Goal: Find specific page/section: Find specific page/section

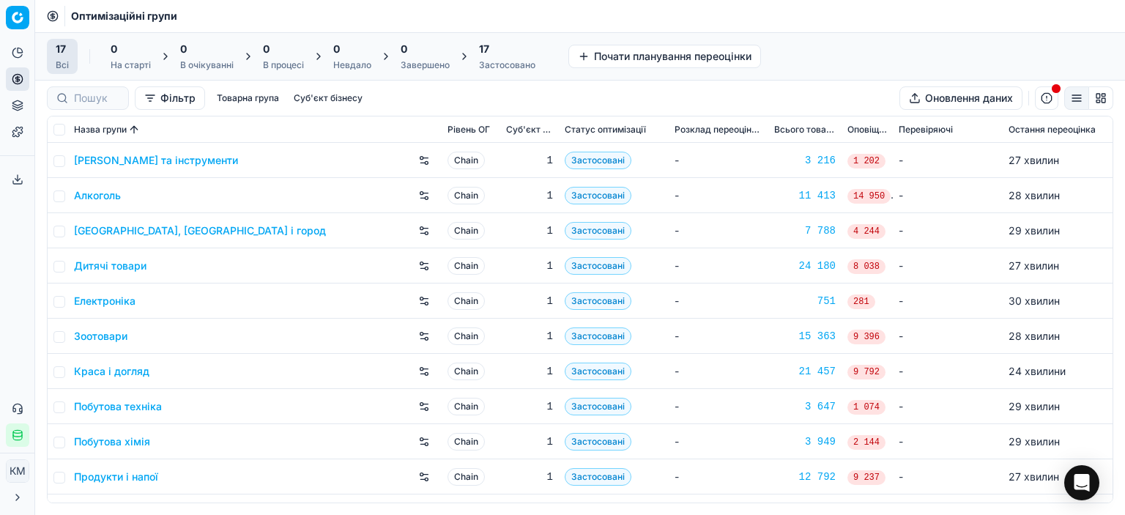
click at [138, 370] on link "Краса і догляд" at bounding box center [111, 371] width 75 height 15
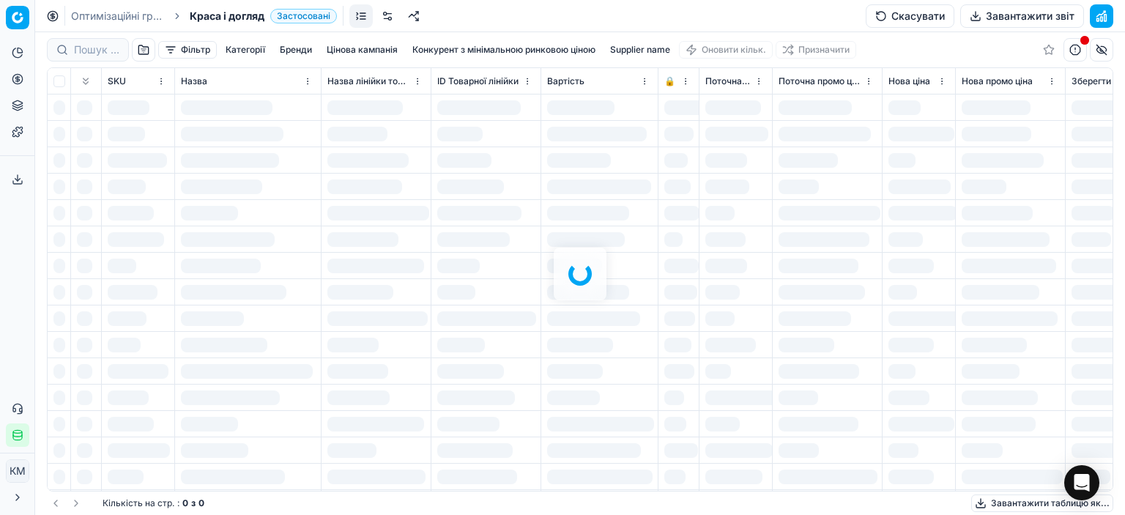
click at [86, 51] on div at bounding box center [580, 273] width 1090 height 483
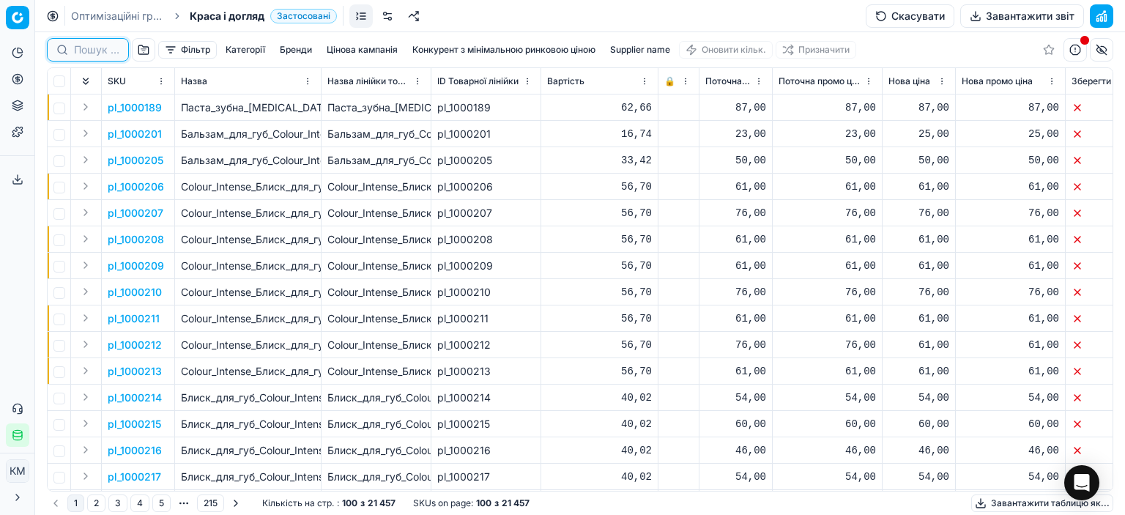
click at [86, 51] on input at bounding box center [96, 49] width 45 height 15
paste input "605745"
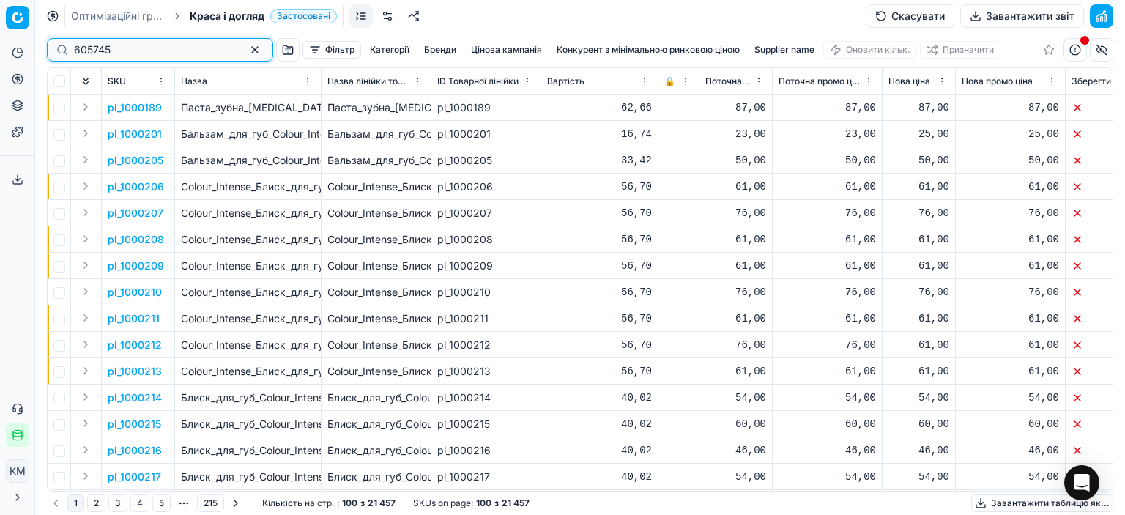
type input "605745"
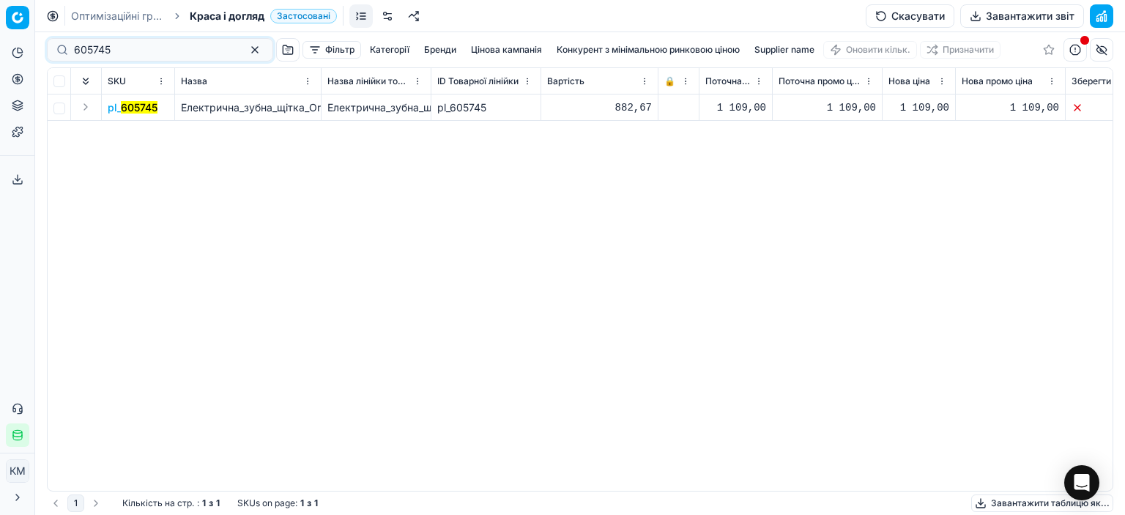
click at [139, 111] on mark "605745" at bounding box center [139, 107] width 37 height 12
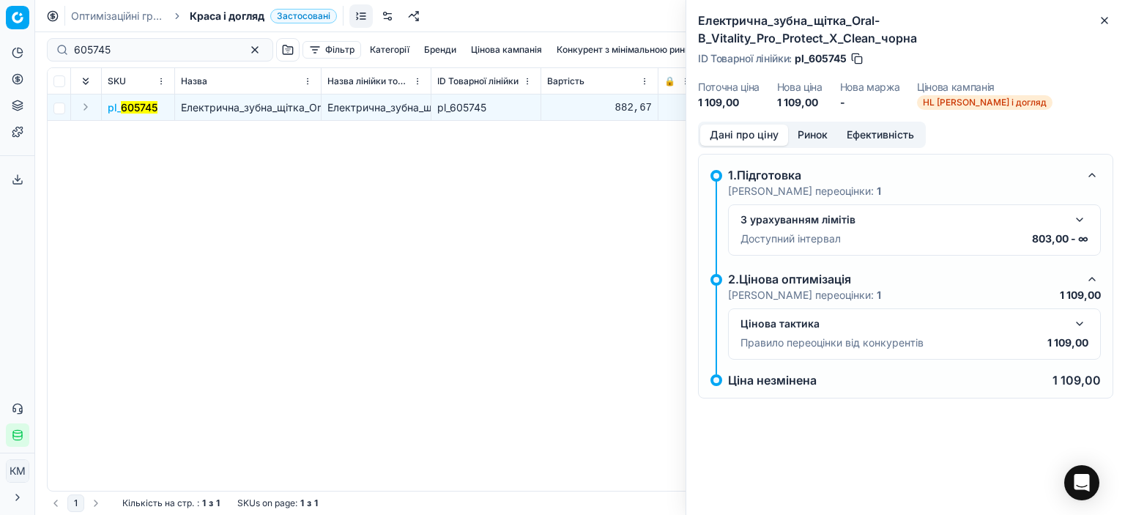
click at [1078, 315] on button "button" at bounding box center [1080, 324] width 18 height 18
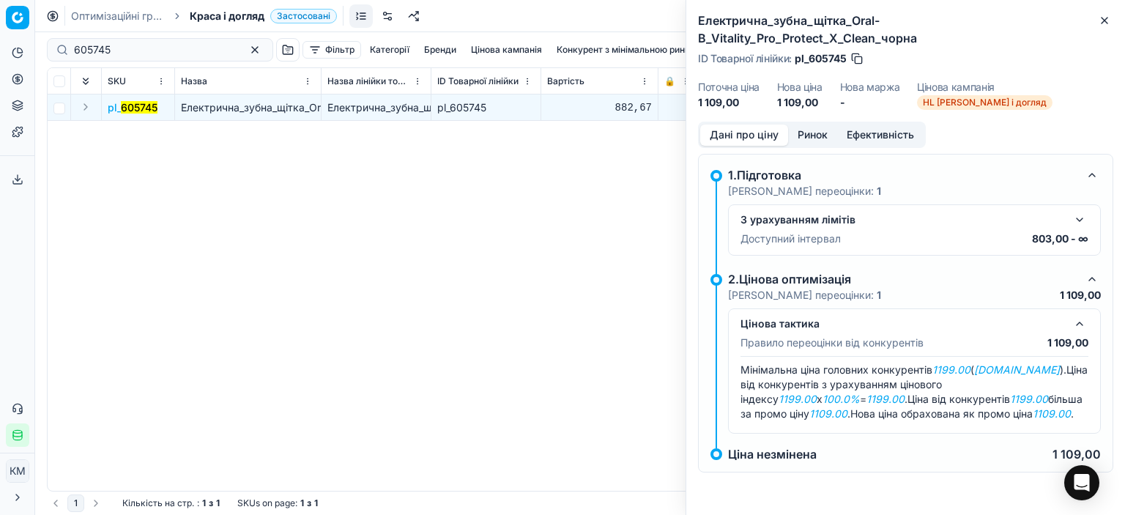
click at [809, 125] on button "Ринок" at bounding box center [812, 135] width 49 height 21
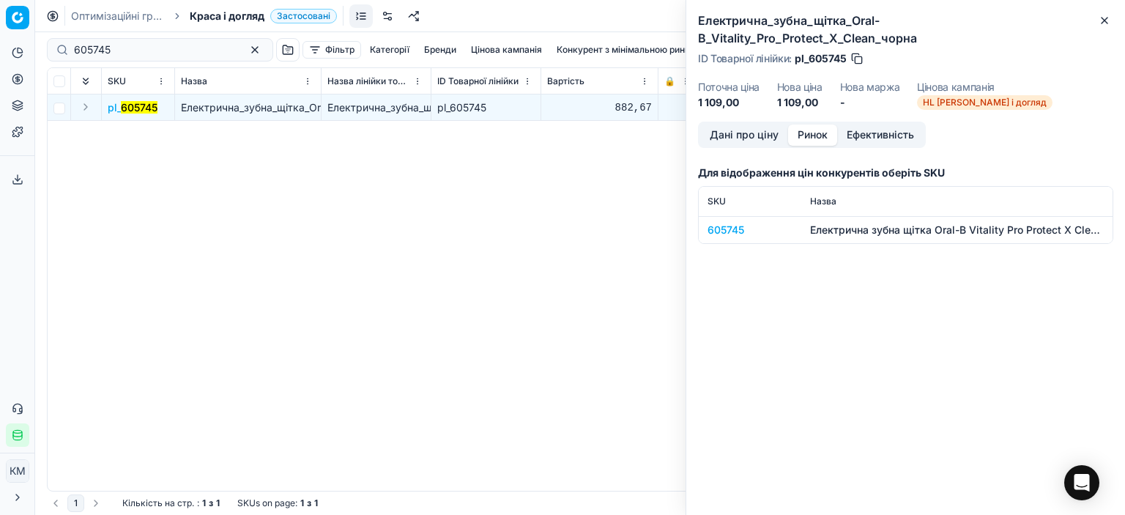
click at [734, 223] on div "605745" at bounding box center [750, 230] width 85 height 15
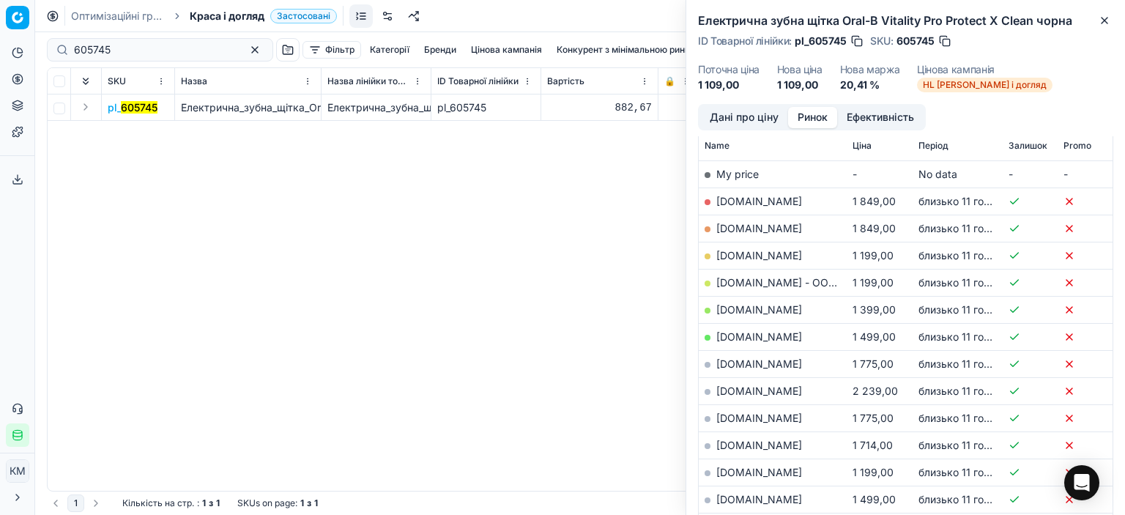
scroll to position [205, 0]
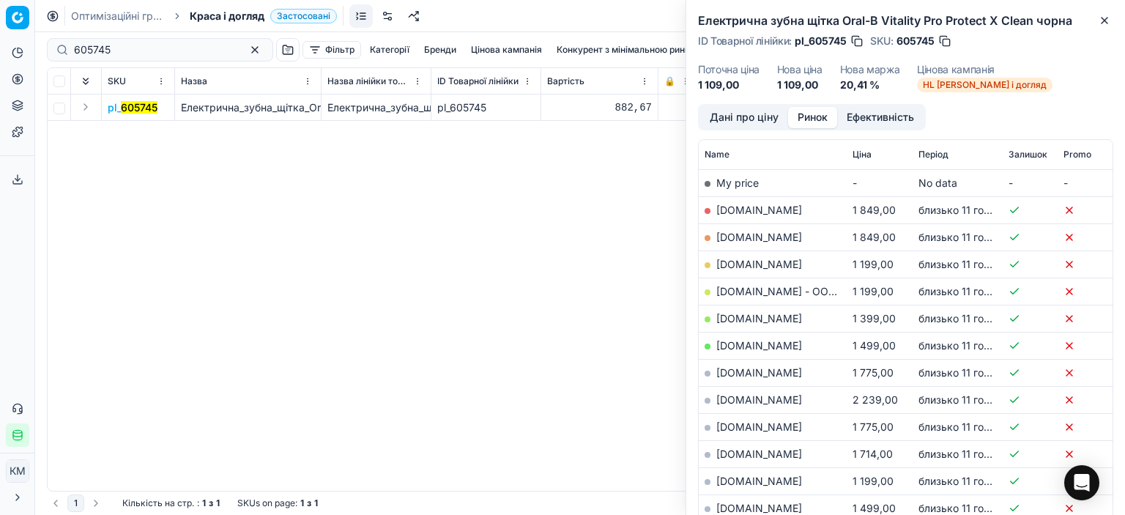
click at [731, 120] on button "Дані про ціну" at bounding box center [744, 117] width 88 height 21
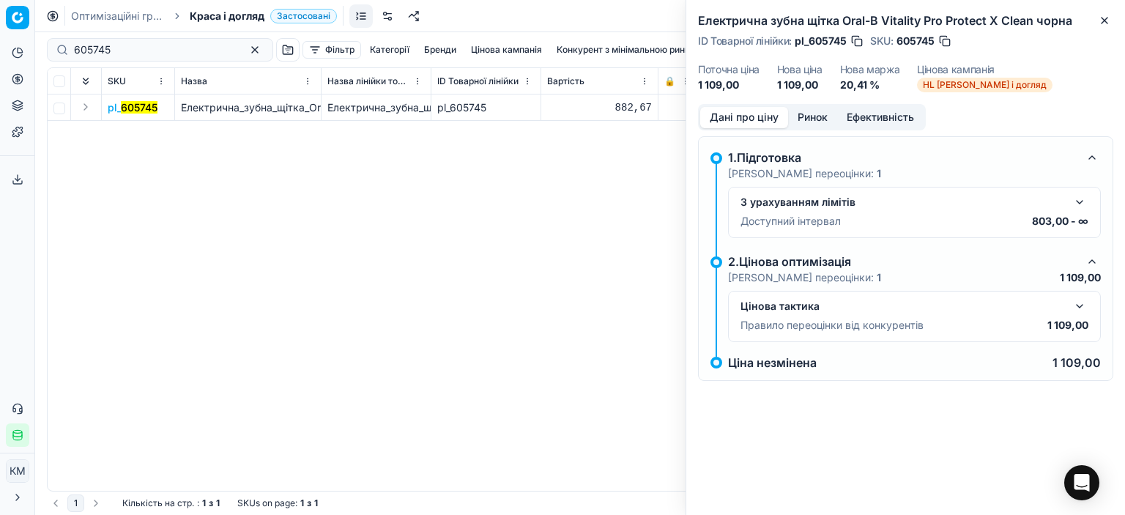
click at [1081, 199] on button "button" at bounding box center [1080, 202] width 18 height 18
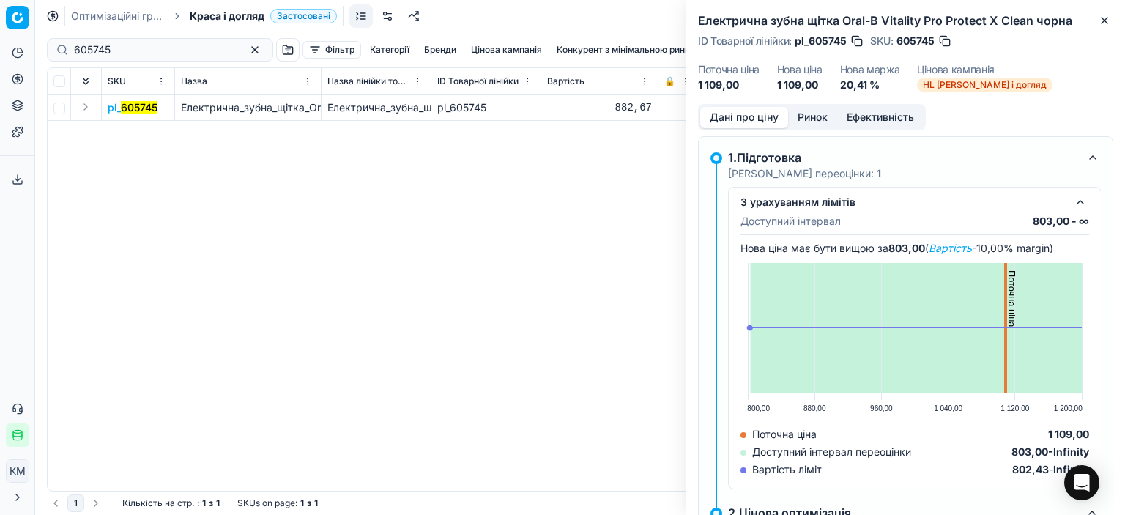
click at [1081, 199] on button "button" at bounding box center [1081, 202] width 18 height 18
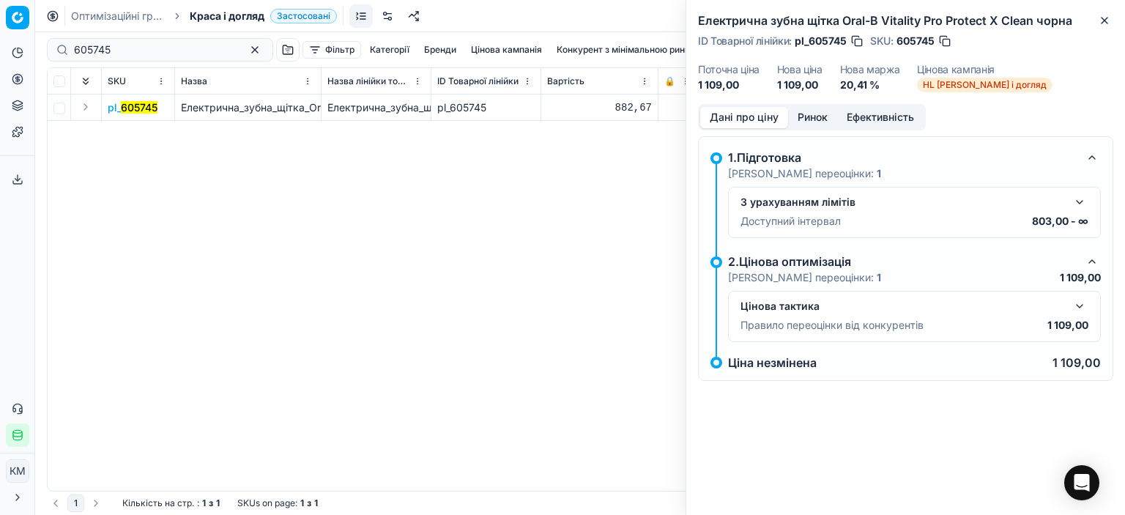
click at [803, 115] on button "Ринок" at bounding box center [812, 117] width 49 height 21
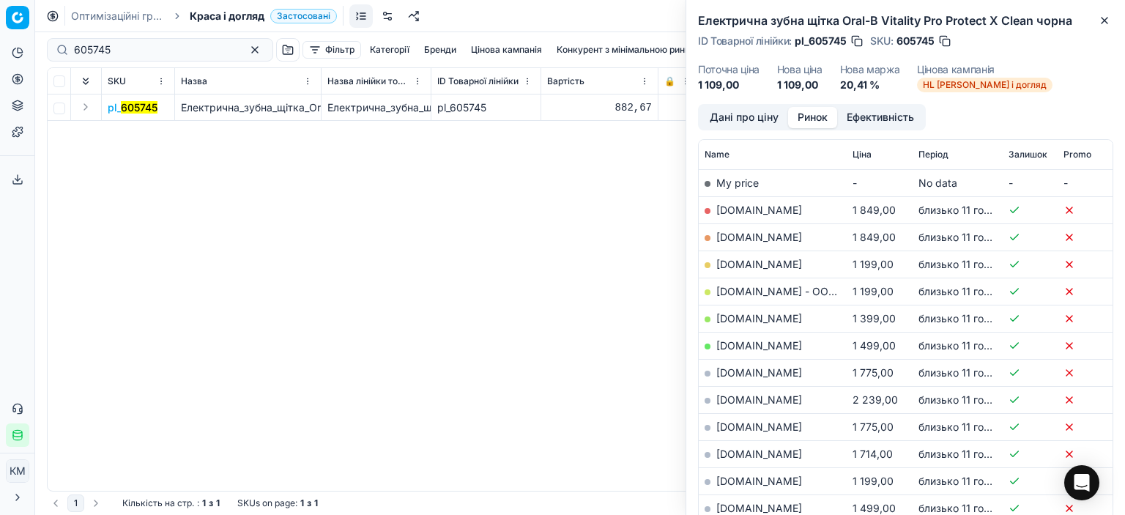
scroll to position [0, 0]
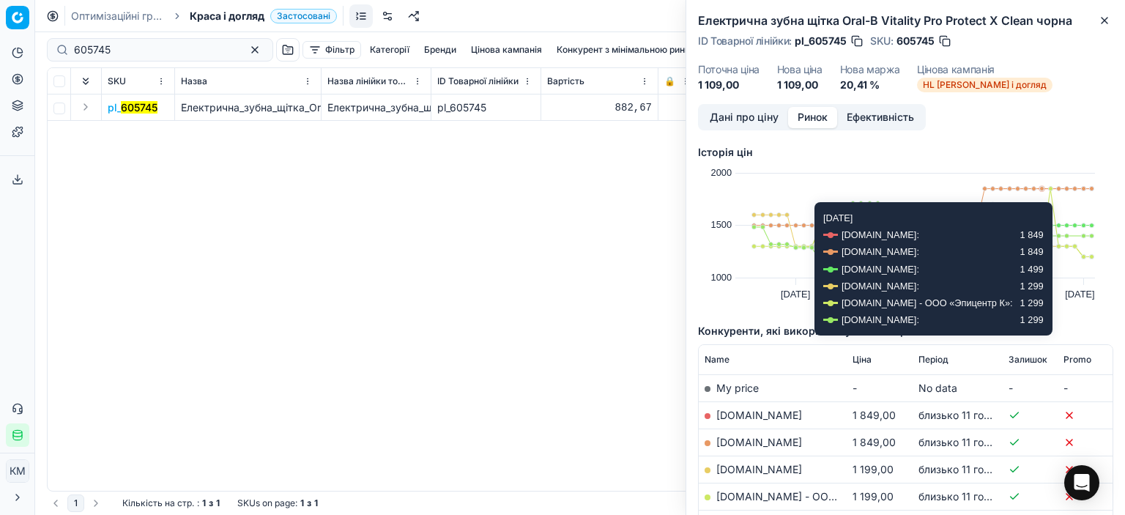
click at [524, 311] on div "pl_ 605745 Електрична_зубна_щітка_Oral-B_Vitality_Pro_Protect_X_Clean_чорна Еле…" at bounding box center [580, 292] width 1065 height 396
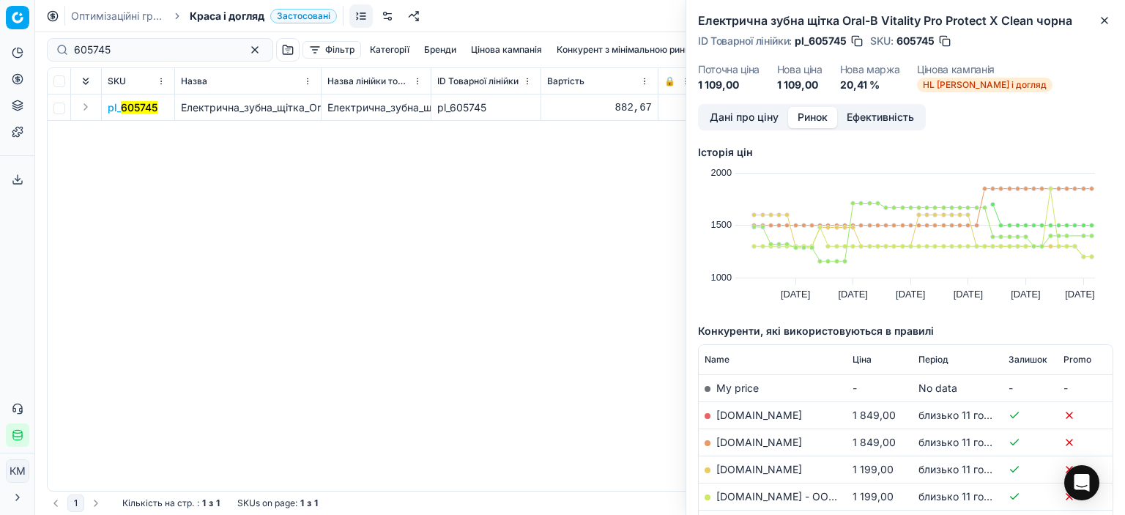
click at [505, 260] on div "pl_ 605745 Електрична_зубна_щітка_Oral-B_Vitality_Pro_Protect_X_Clean_чорна Еле…" at bounding box center [580, 292] width 1065 height 396
